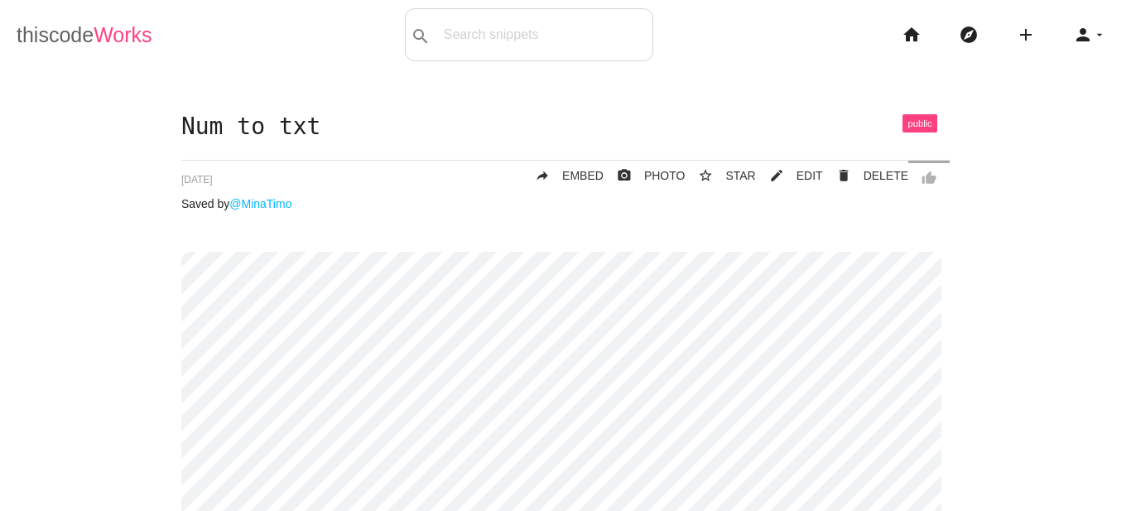
click at [94, 40] on span "Works" at bounding box center [123, 34] width 58 height 23
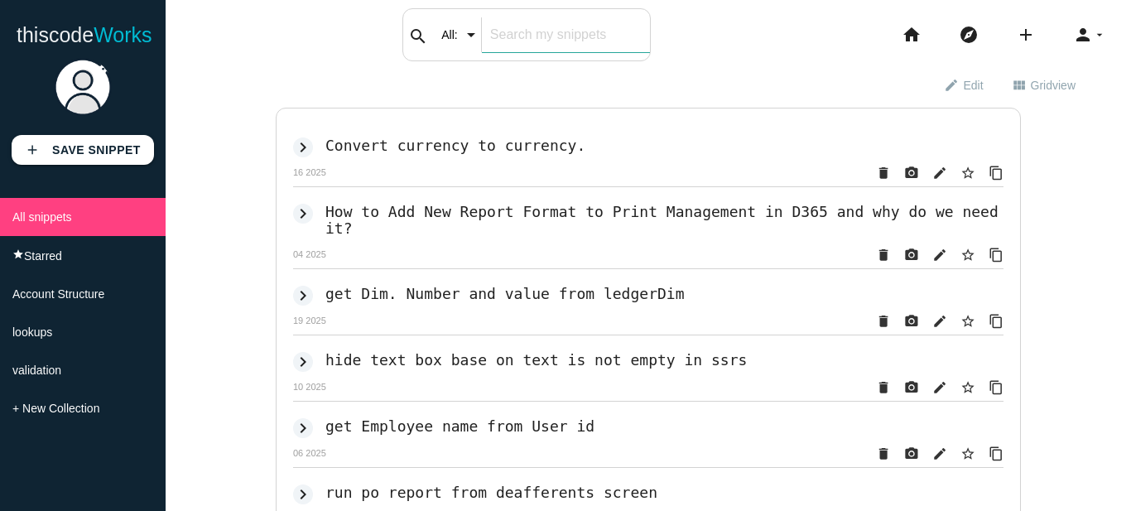
click at [467, 47] on div "search All: All: Code: Title: Tag: All: Code: Title: Tag:" at bounding box center [526, 34] width 248 height 53
click at [536, 25] on input "text" at bounding box center [566, 34] width 168 height 35
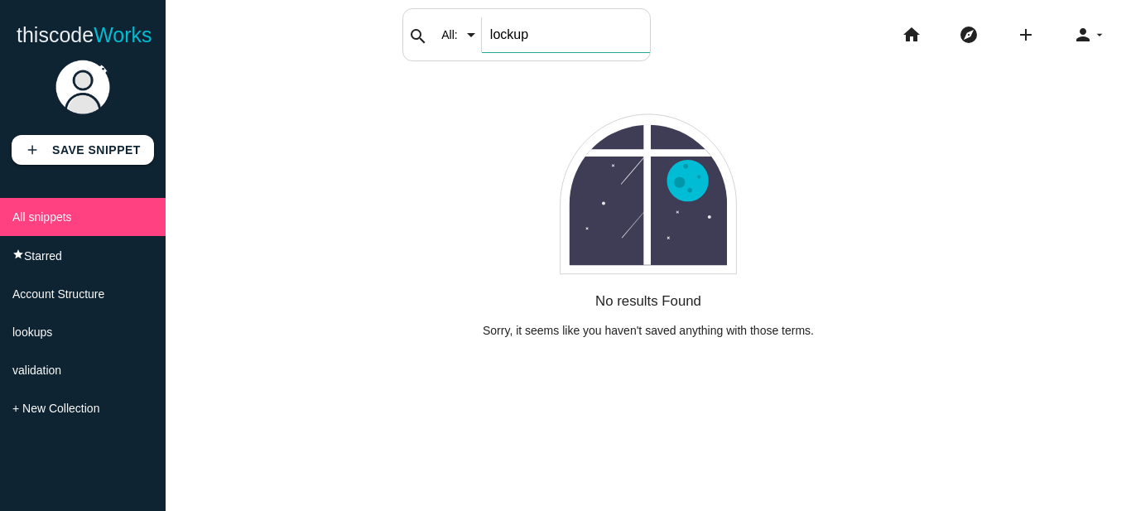
click at [501, 39] on input "lockup" at bounding box center [566, 34] width 168 height 35
type input "lookup"
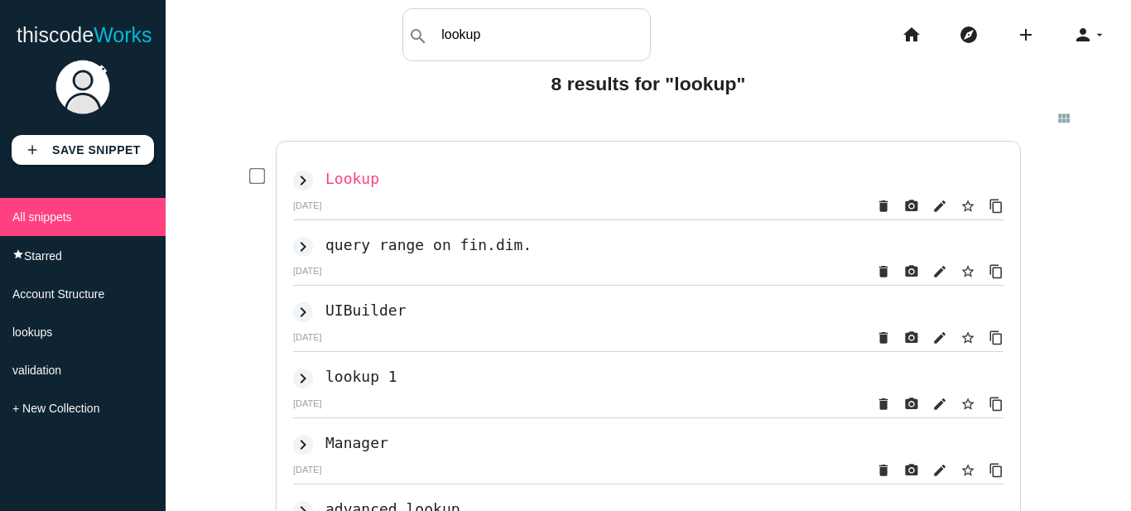
click at [330, 171] on h2 "Lookup" at bounding box center [352, 178] width 54 height 17
click at [352, 384] on h2 "lookup 1" at bounding box center [361, 376] width 72 height 17
